Goal: Task Accomplishment & Management: Use online tool/utility

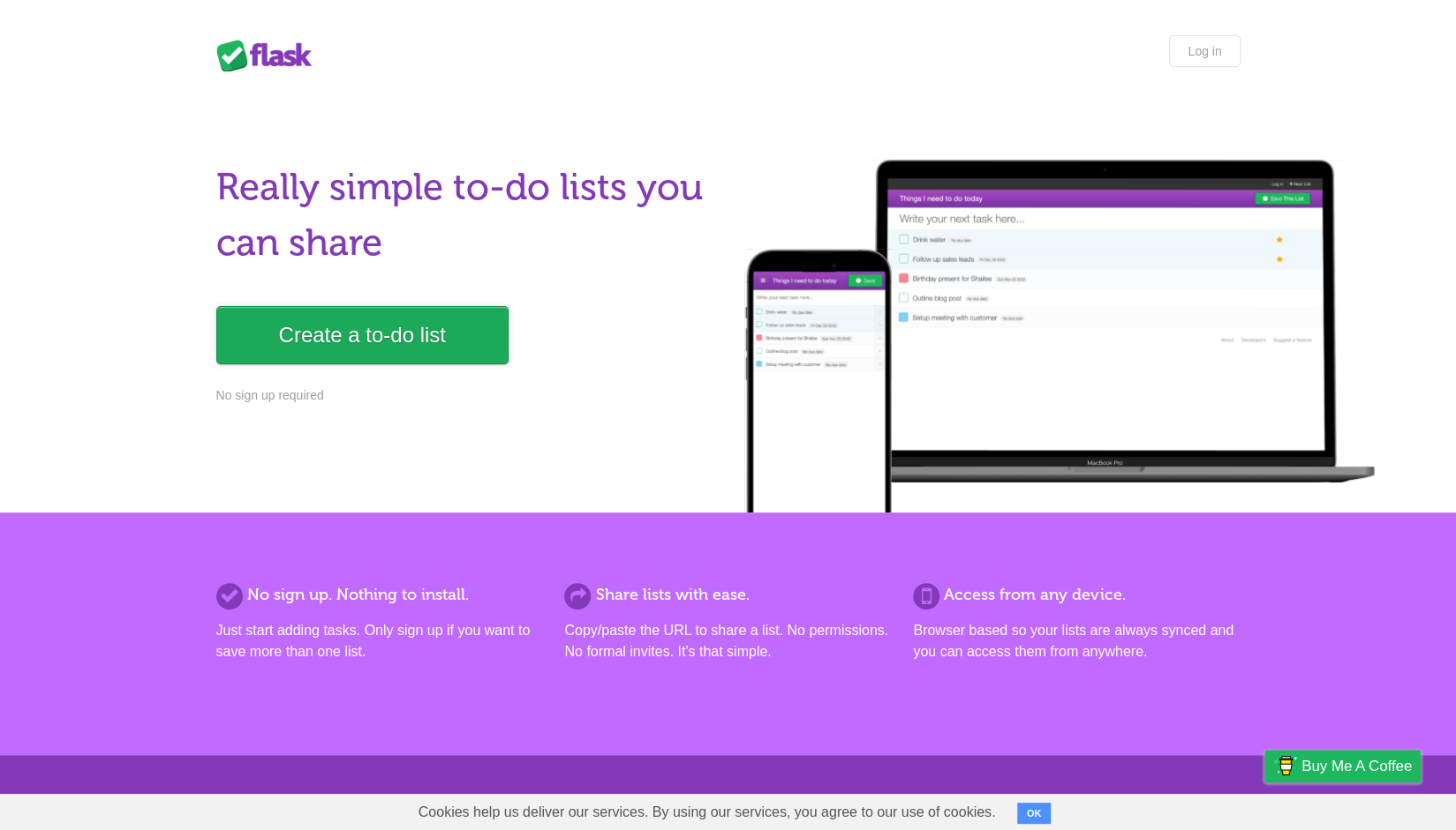
click at [268, 329] on link "Create a to-do list" at bounding box center [363, 335] width 292 height 58
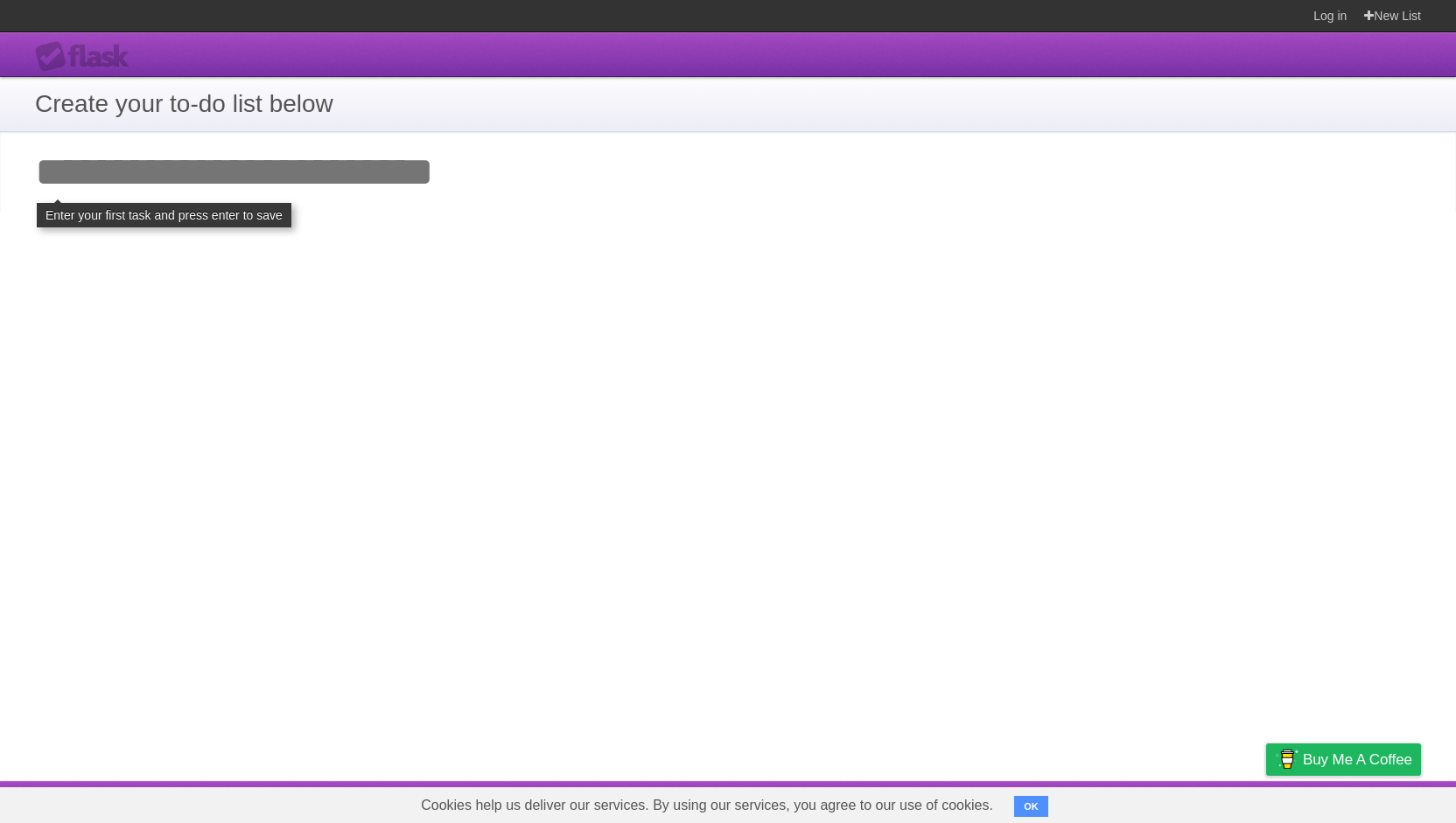
click at [269, 179] on input "Add your first task" at bounding box center [728, 172] width 1456 height 80
drag, startPoint x: 269, startPoint y: 179, endPoint x: 603, endPoint y: 181, distance: 334.0
click at [512, 182] on input "Add your first task" at bounding box center [728, 172] width 1456 height 80
click at [670, 212] on input "Add your first task" at bounding box center [728, 172] width 1456 height 80
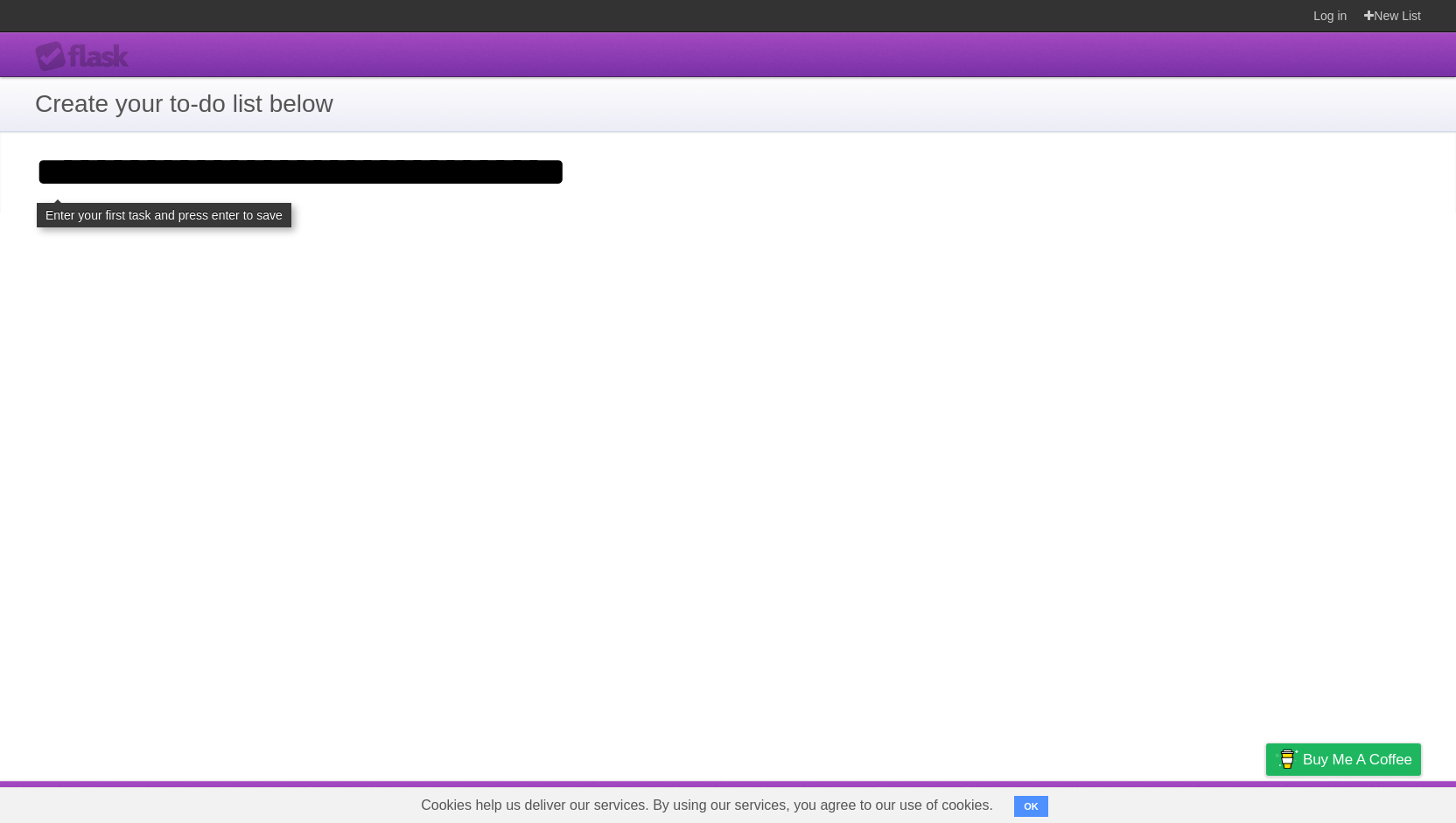
type input "**********"
click input "**********" at bounding box center [0, 0] width 0 height 0
click at [1022, 543] on div "**********" at bounding box center [728, 407] width 1456 height 749
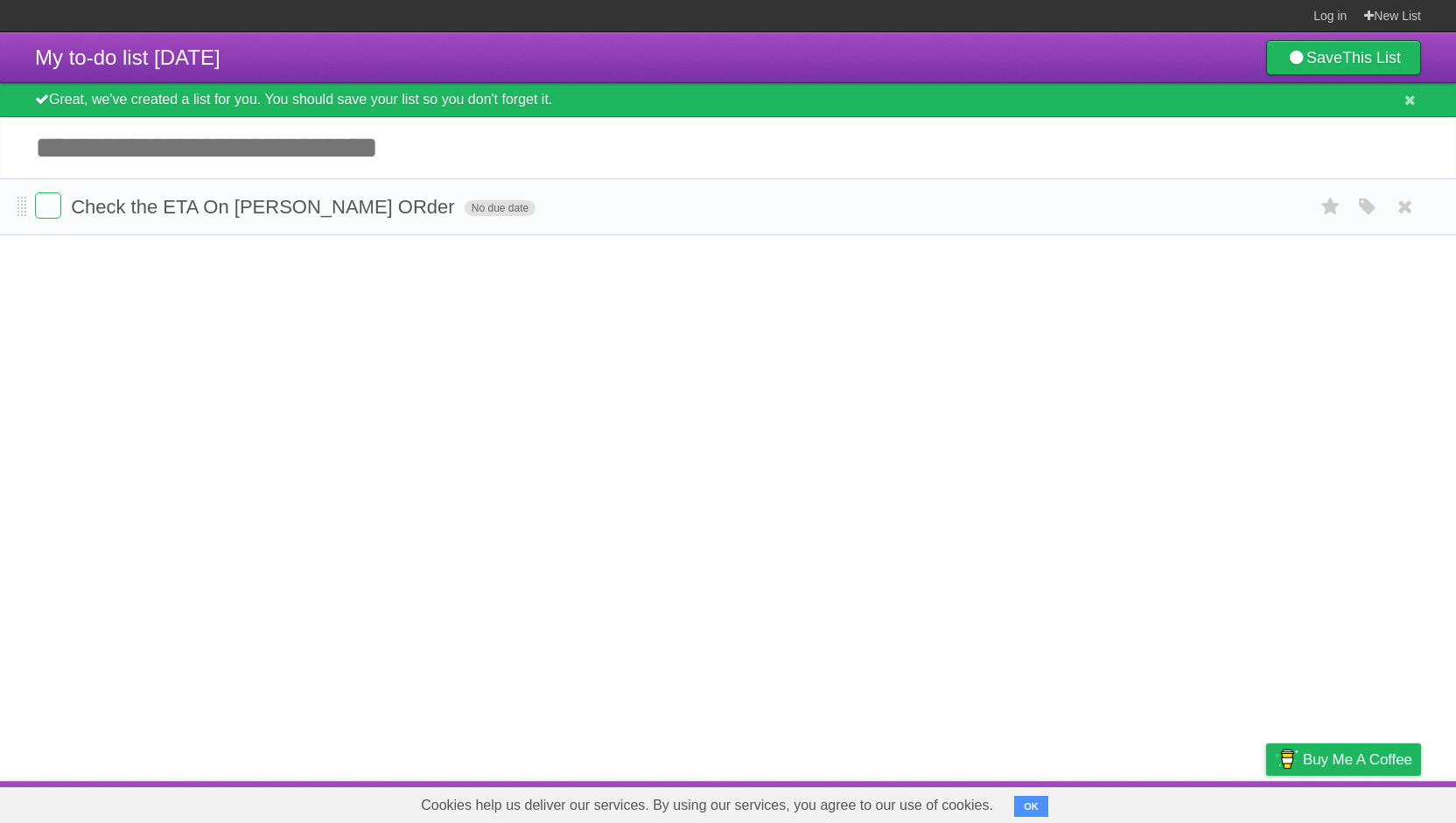
click at [465, 206] on span "No due date" at bounding box center [500, 208] width 71 height 15
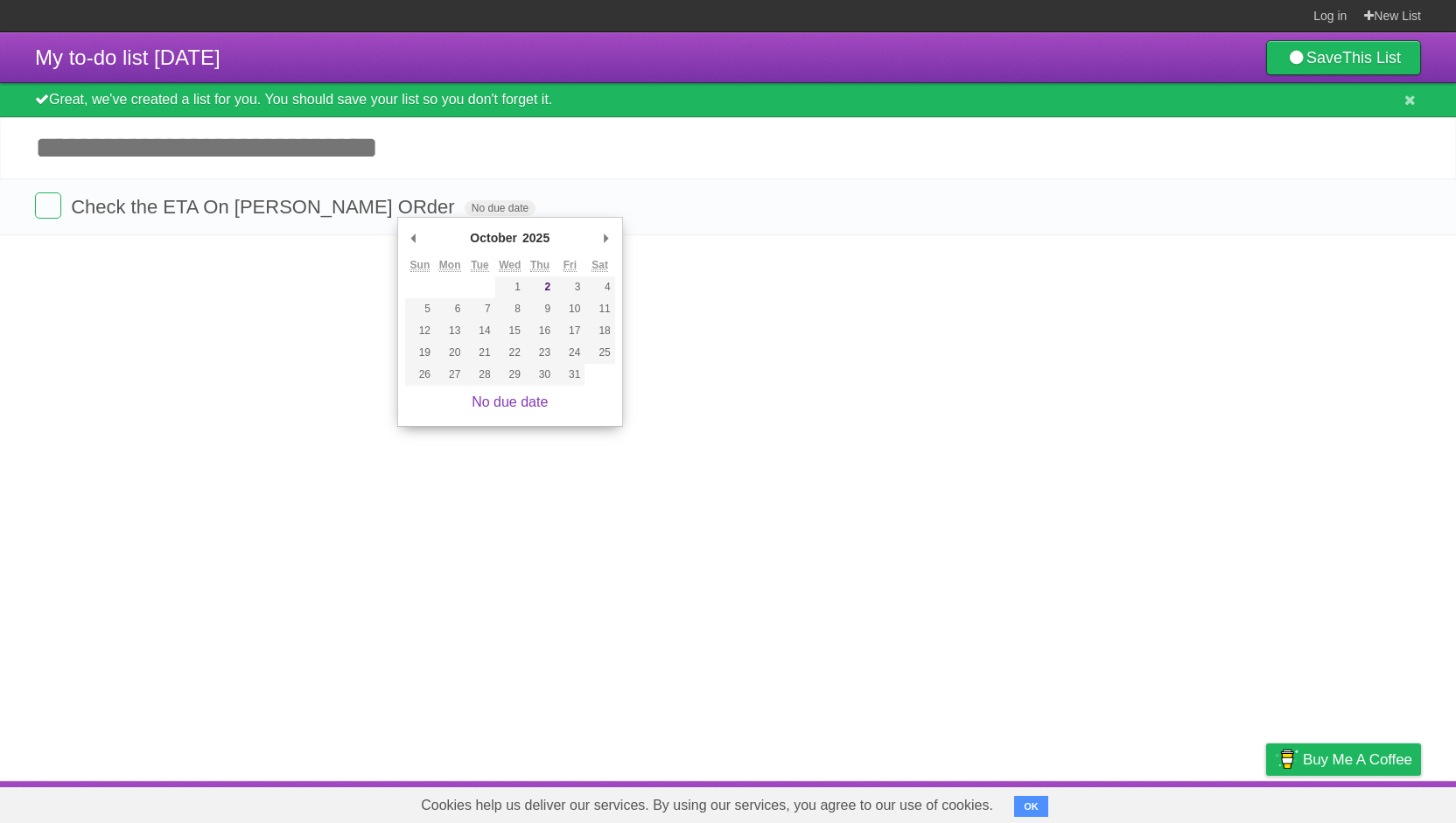
click at [732, 295] on article "My to-do list [DATE] Save This List Great, we've created a list for you. You sh…" at bounding box center [728, 407] width 1456 height 749
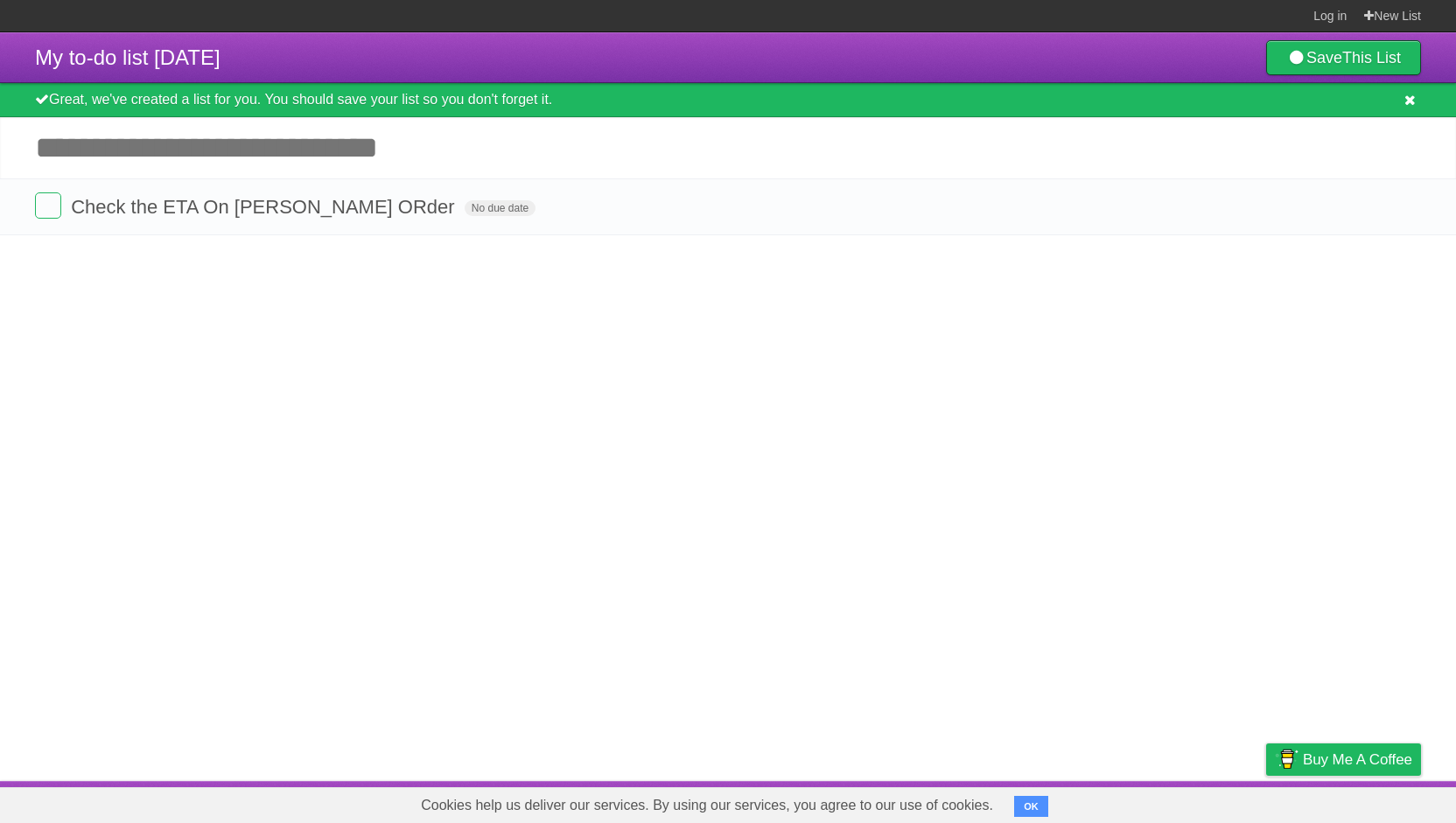
click at [1413, 101] on icon at bounding box center [1410, 101] width 11 height 15
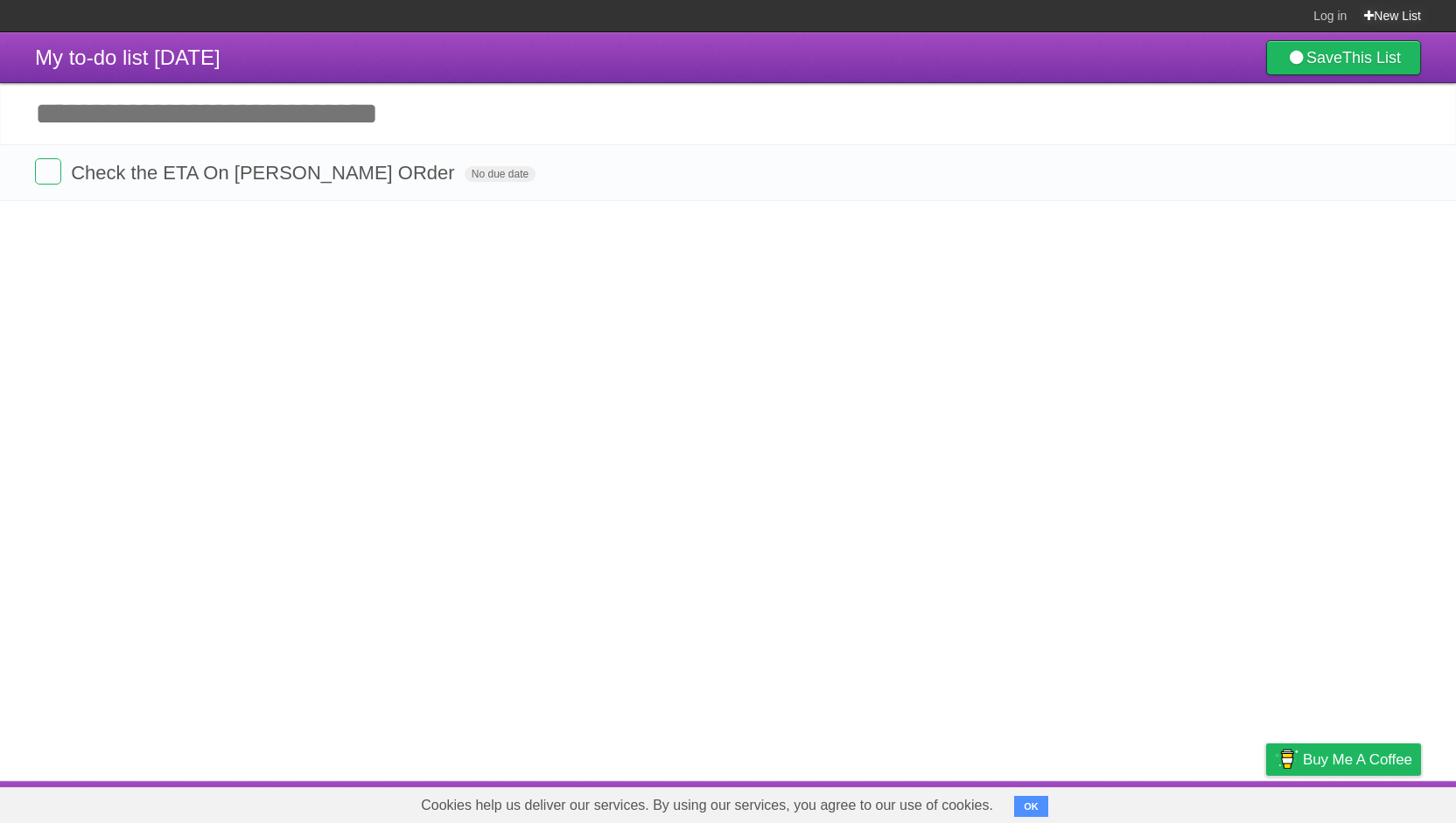
click at [1377, 11] on link "New List" at bounding box center [1392, 15] width 57 height 32
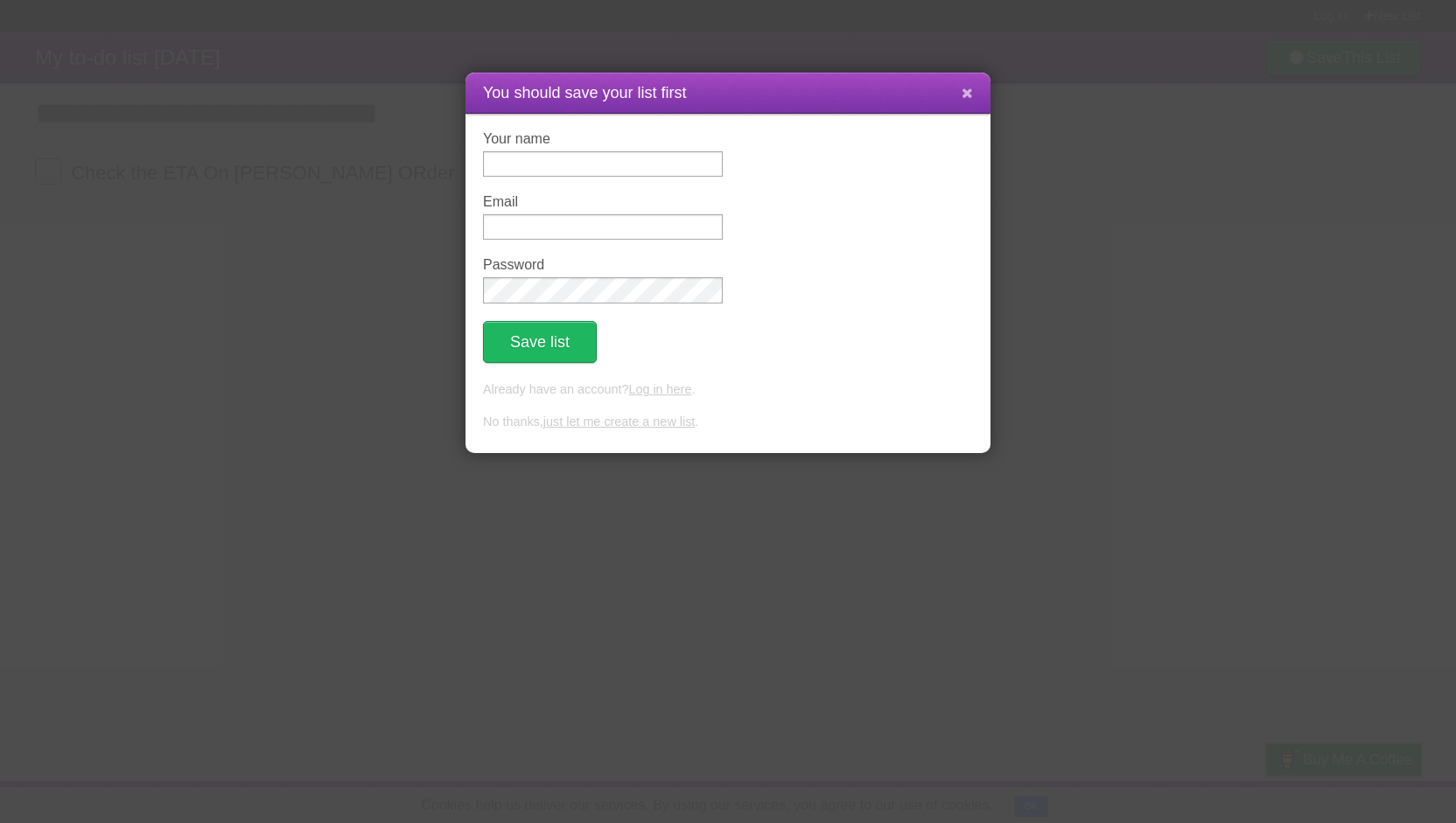
click at [981, 88] on button at bounding box center [967, 93] width 37 height 34
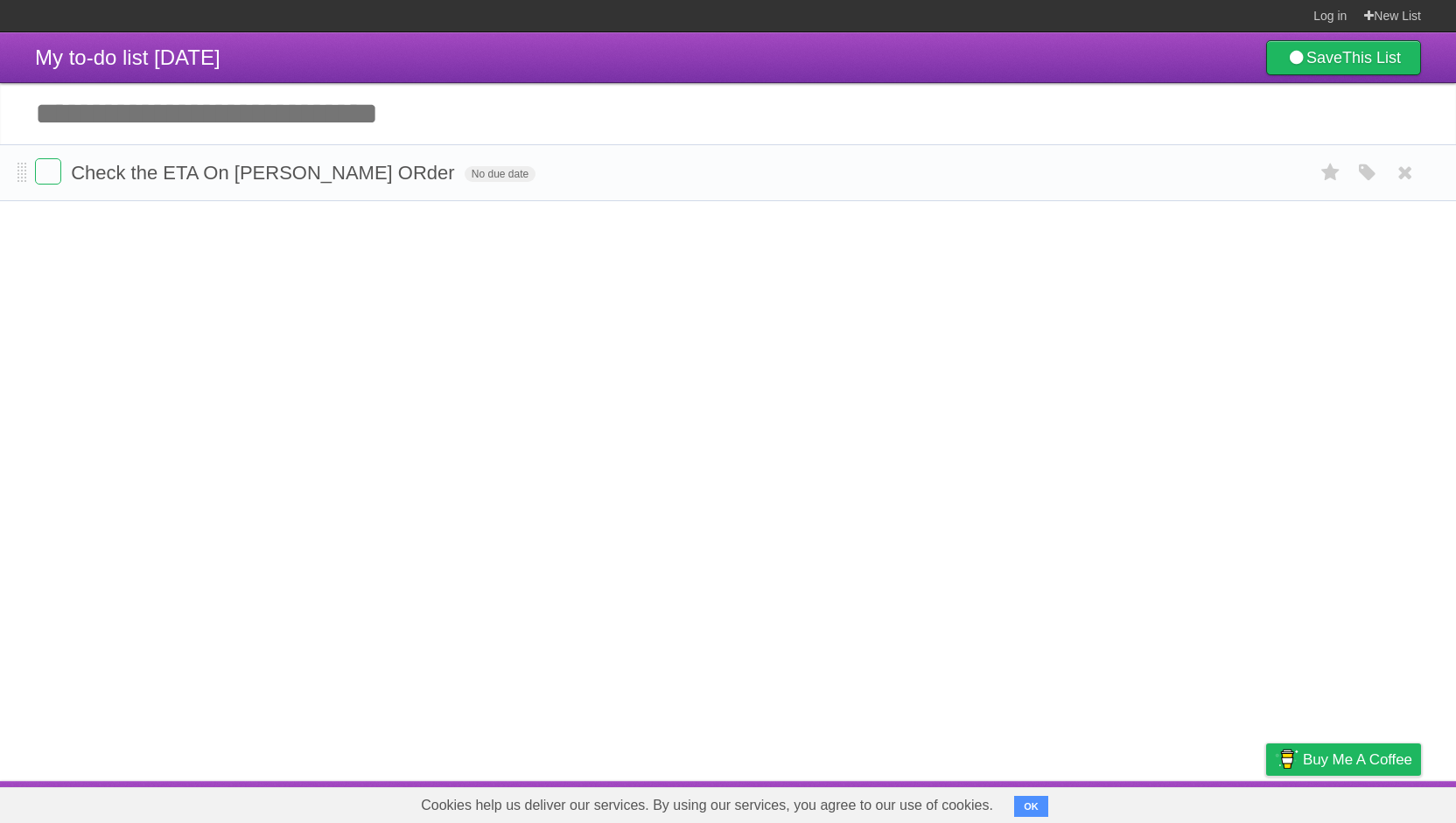
click at [712, 196] on li "Check the ETA On [PERSON_NAME] ORder No due date White Red Blue Green Purple Or…" at bounding box center [728, 172] width 1456 height 57
click at [284, 106] on input "Add another task" at bounding box center [728, 114] width 1456 height 61
click at [187, 69] on h1 "My to-do list [DATE]" at bounding box center [128, 57] width 186 height 42
